Goal: Obtain resource: Download file/media

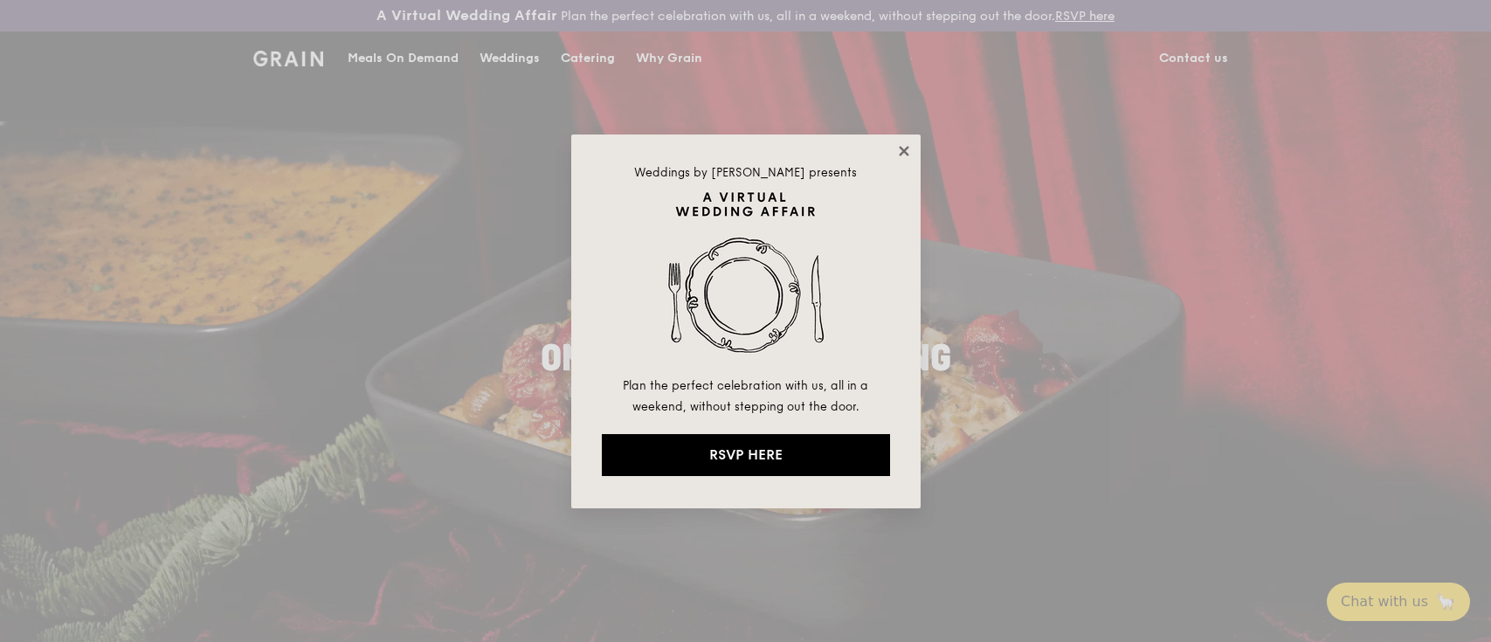
drag, startPoint x: 893, startPoint y: 153, endPoint x: 901, endPoint y: 148, distance: 10.2
click at [901, 147] on icon at bounding box center [904, 151] width 10 height 10
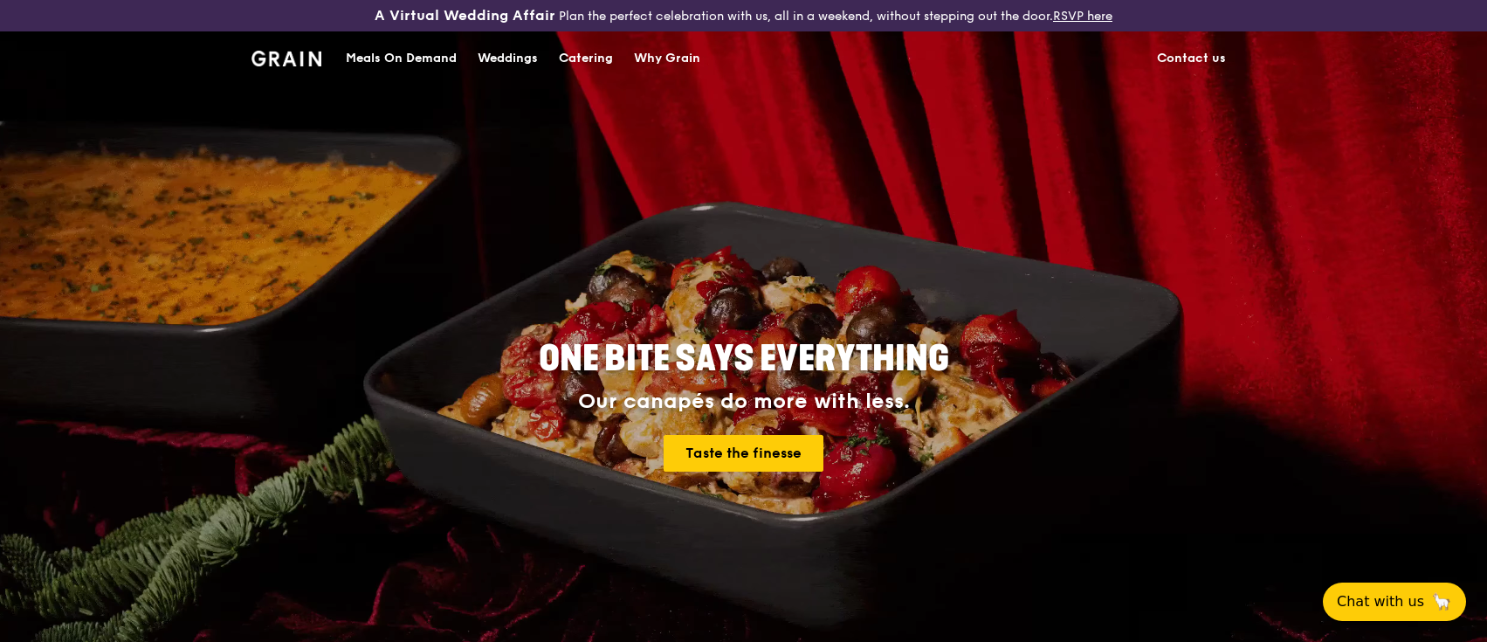
click at [594, 62] on div "Catering" at bounding box center [586, 58] width 54 height 52
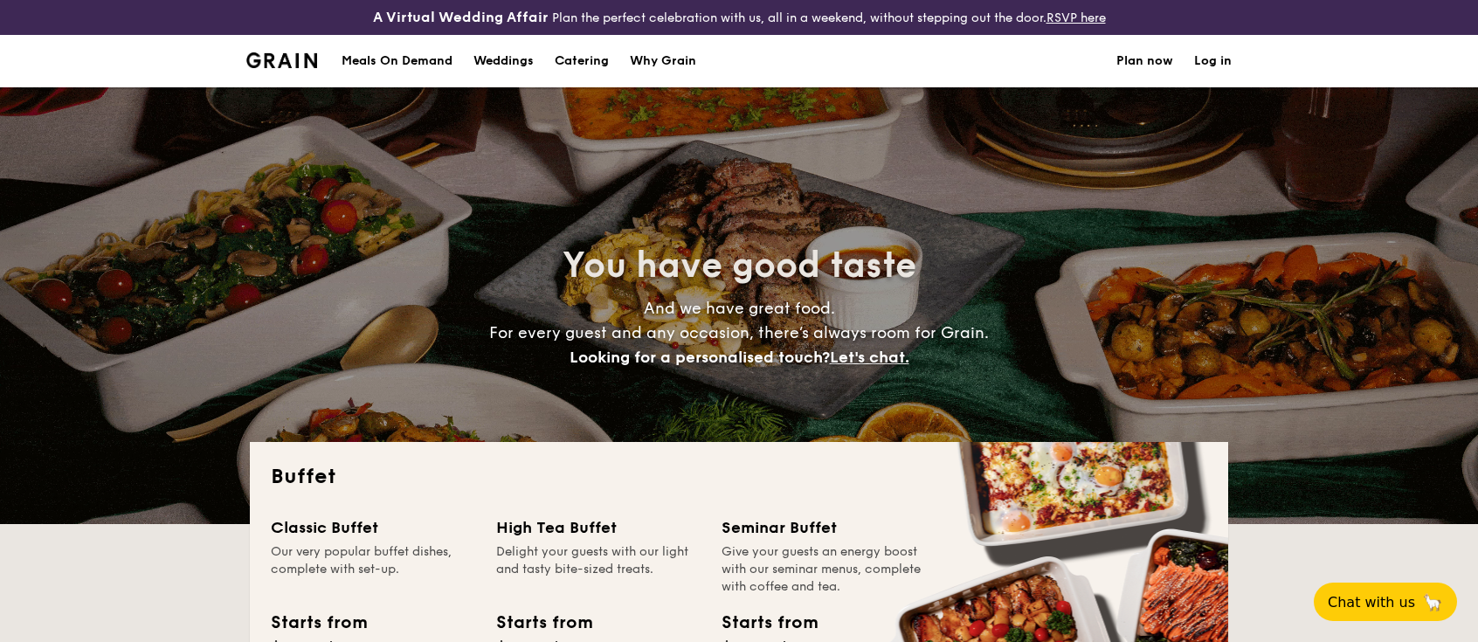
select select
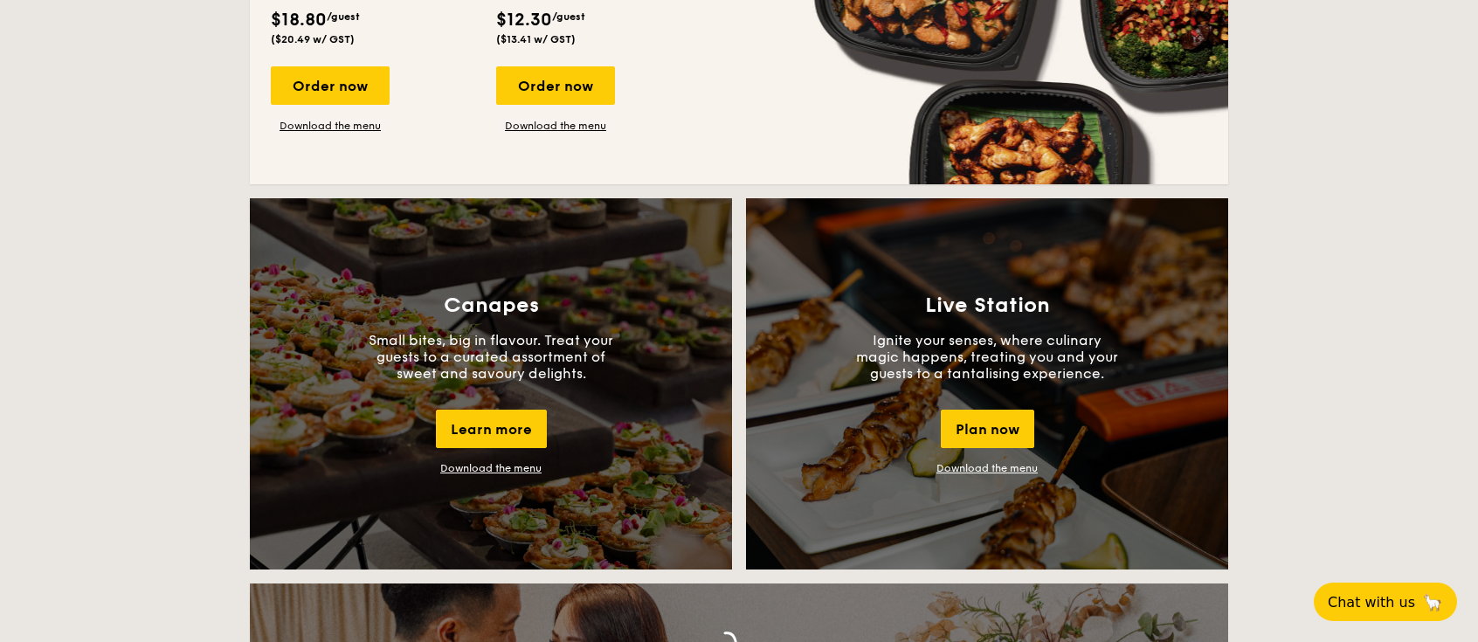
scroll to position [1166, 0]
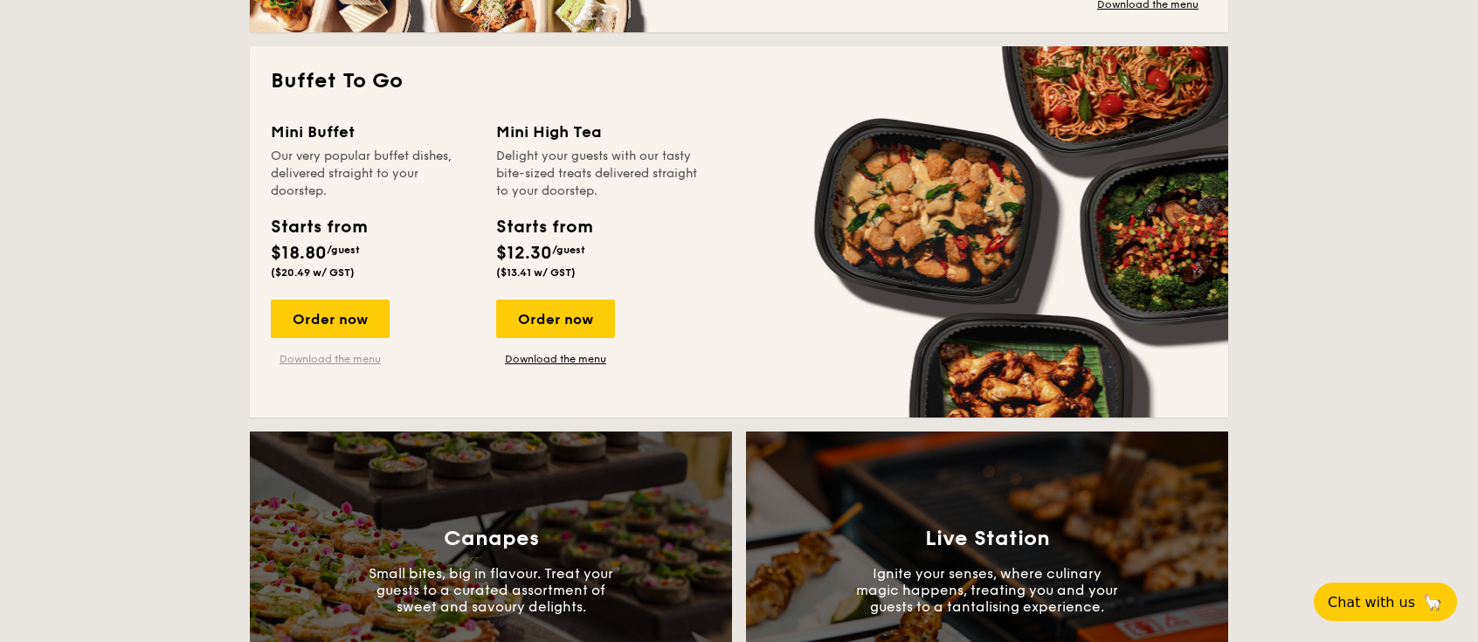
click at [367, 362] on link "Download the menu" at bounding box center [330, 359] width 119 height 14
